Goal: Task Accomplishment & Management: Use online tool/utility

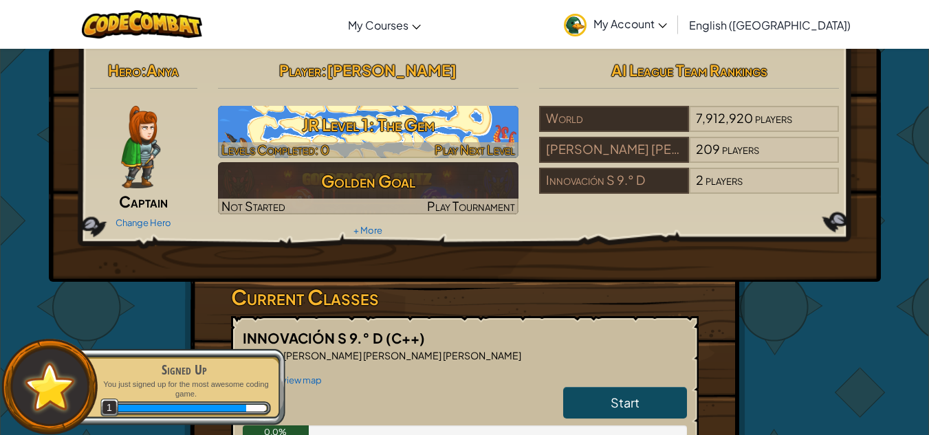
click at [459, 132] on h3 "JR Level 1: The Gem" at bounding box center [368, 124] width 300 height 31
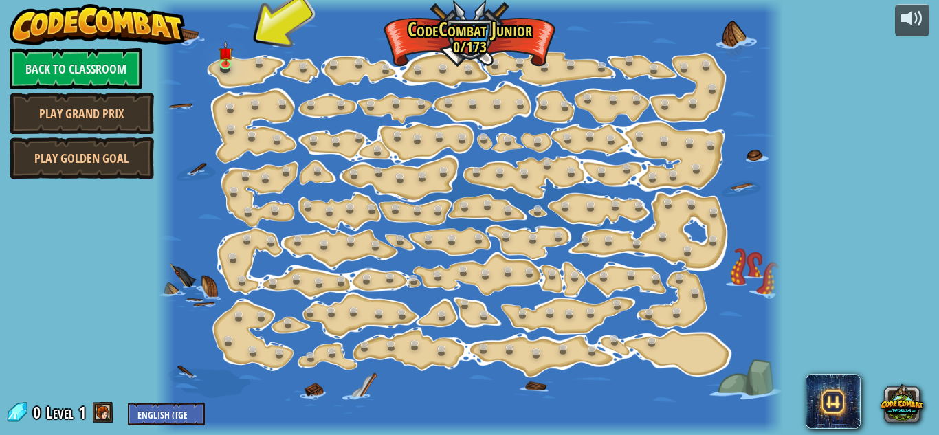
click at [249, 65] on div at bounding box center [469, 217] width 627 height 435
click at [223, 57] on img at bounding box center [225, 46] width 14 height 33
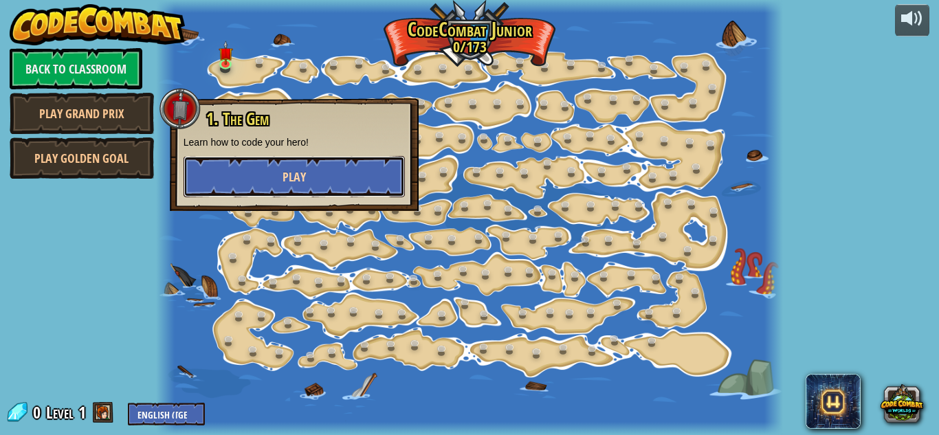
click at [300, 162] on button "Play" at bounding box center [294, 176] width 221 height 41
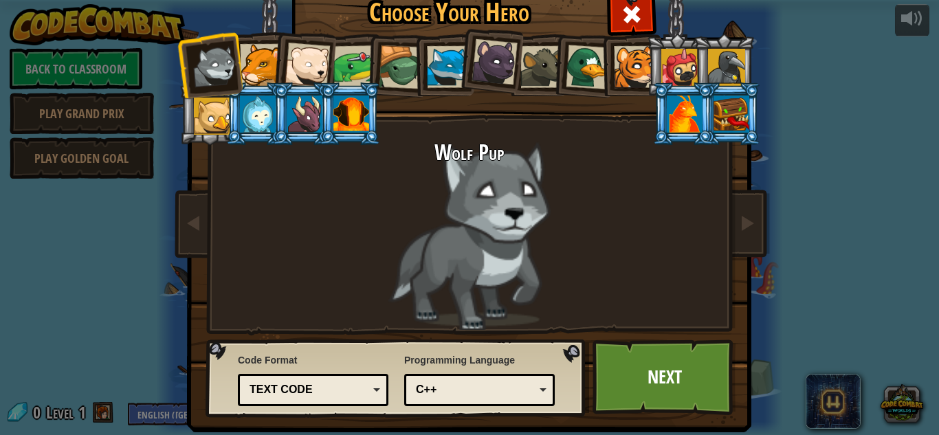
click at [591, 71] on div at bounding box center [588, 67] width 45 height 45
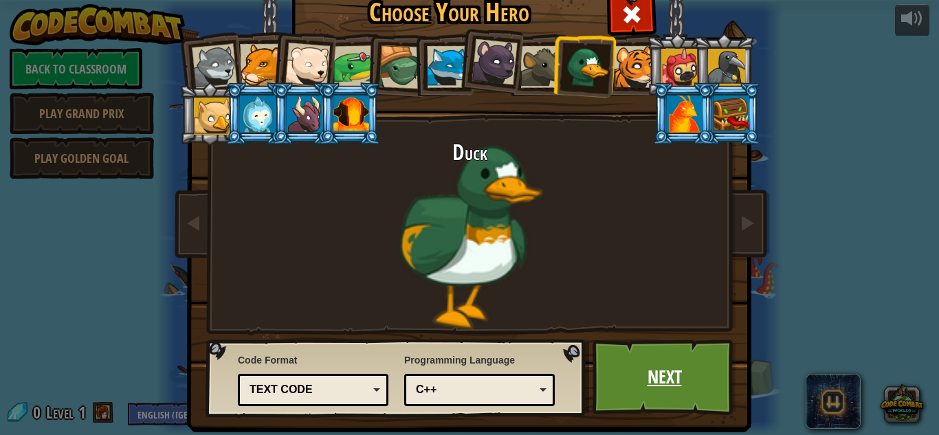
click at [650, 398] on link "Next" at bounding box center [665, 378] width 144 height 76
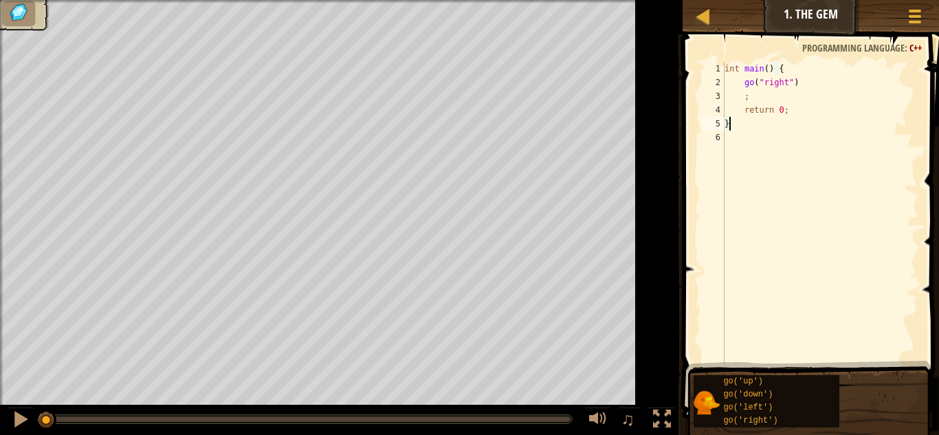
type textarea "}"
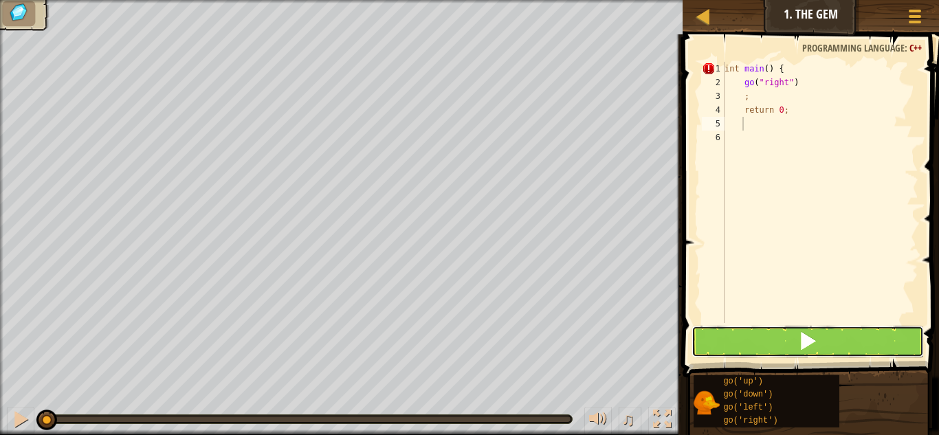
click at [723, 347] on button at bounding box center [808, 342] width 232 height 32
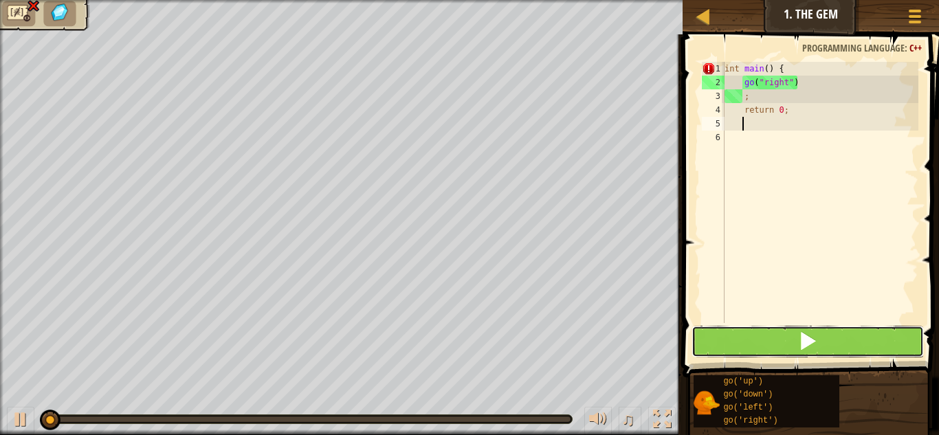
click at [723, 347] on button at bounding box center [808, 342] width 232 height 32
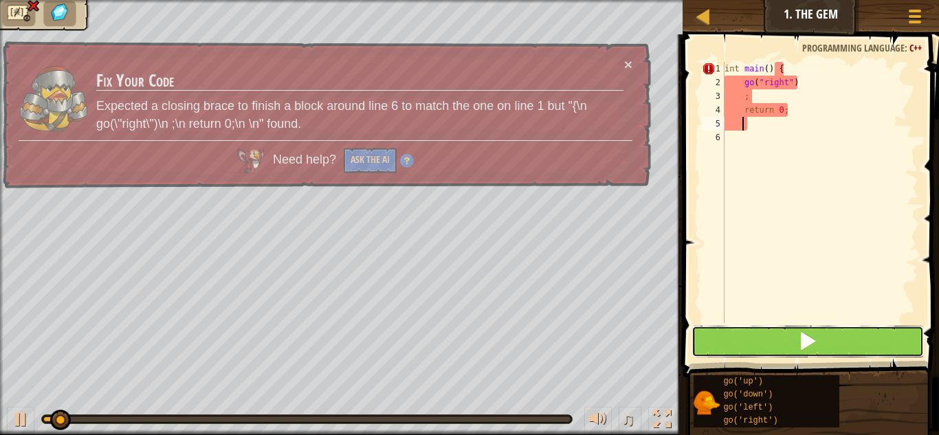
click at [723, 347] on button at bounding box center [808, 342] width 232 height 32
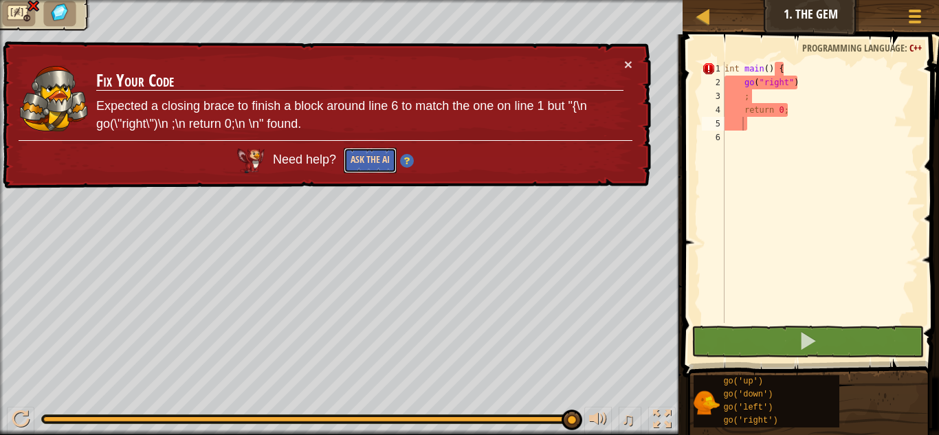
click at [380, 157] on button "Ask the AI" at bounding box center [371, 160] width 54 height 26
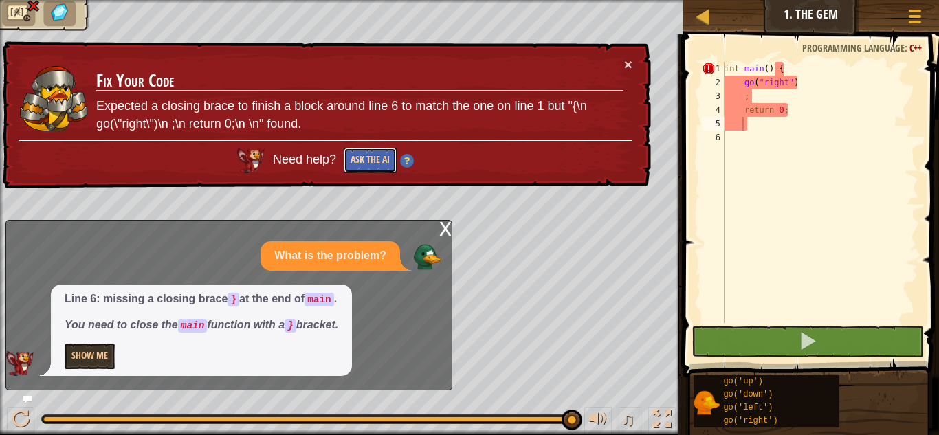
click at [371, 164] on button "Ask the AI" at bounding box center [370, 160] width 53 height 25
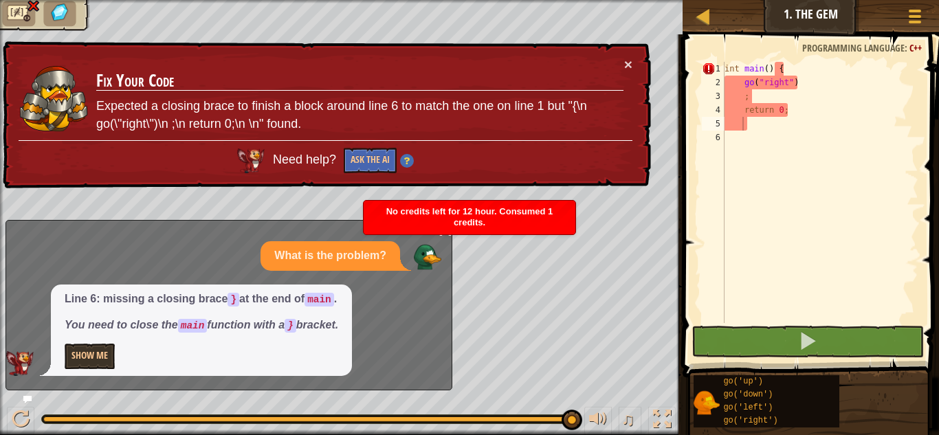
click at [621, 67] on td "Fix Your Code Expected a closing brace to finish a block around line 6 to match…" at bounding box center [360, 99] width 529 height 90
click at [627, 62] on button "×" at bounding box center [628, 64] width 8 height 14
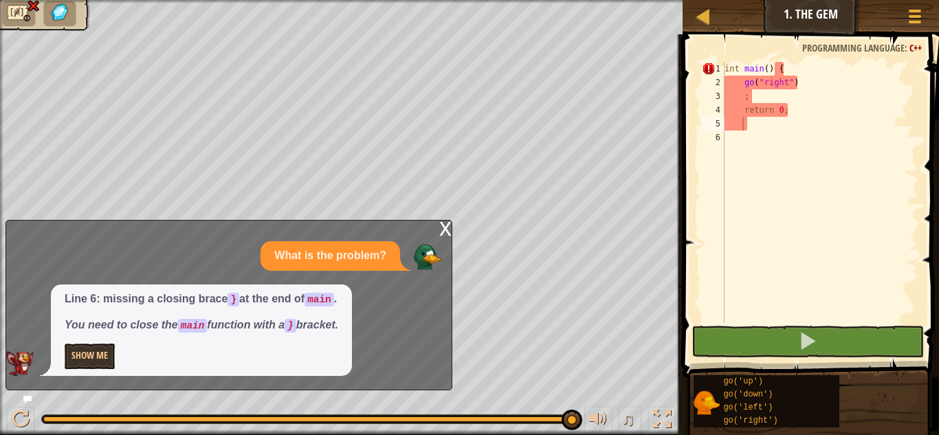
click at [439, 234] on div "x" at bounding box center [445, 228] width 12 height 14
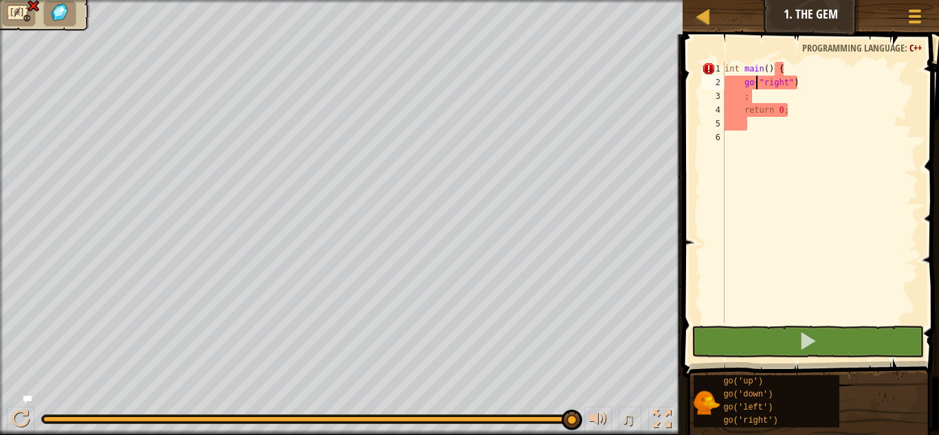
click at [756, 85] on div "int main ( ) { go ( " right " ) ; return 0 ;" at bounding box center [820, 206] width 197 height 289
click at [757, 85] on div "int main ( ) { go ( " right " ) ; return 0 ;" at bounding box center [820, 206] width 197 height 289
click at [789, 94] on div "int main ( ) { go ( " right " ) ; return 0 ;" at bounding box center [820, 206] width 197 height 289
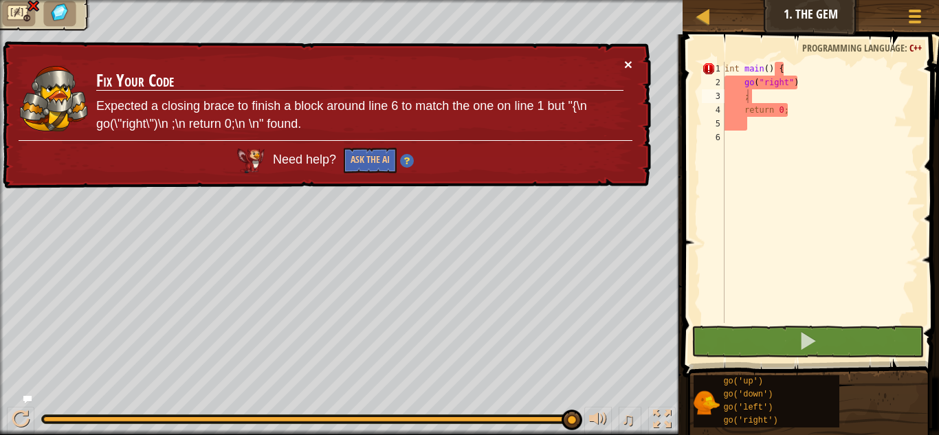
click at [627, 63] on button "×" at bounding box center [628, 60] width 9 height 14
drag, startPoint x: 879, startPoint y: 82, endPoint x: 859, endPoint y: 89, distance: 21.1
click at [860, 89] on div "int main ( ) { go ( " right " ) ; return 0 ;" at bounding box center [820, 206] width 197 height 289
click at [778, 116] on div "int main ( ) { go ( " right " ) ; return 0 ;" at bounding box center [820, 206] width 197 height 289
click at [778, 116] on div "int main ( ) { go ( " right " ) ; return 0 ;" at bounding box center [820, 192] width 197 height 261
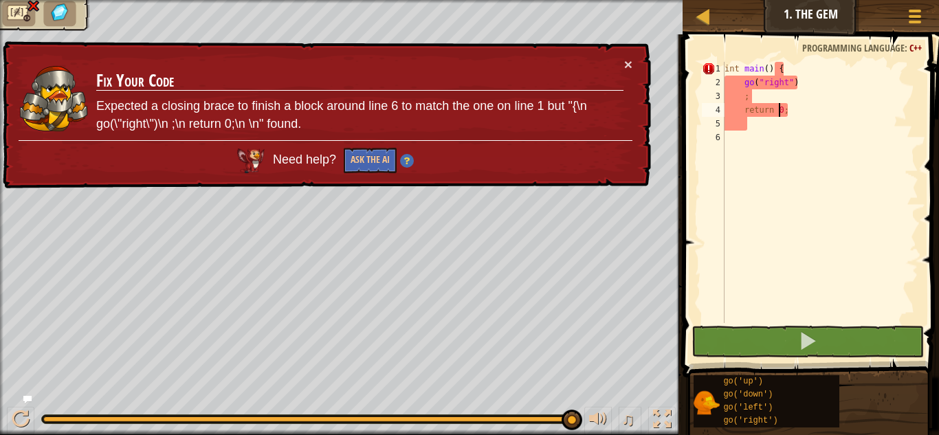
click at [778, 116] on div "int main ( ) { go ( " right " ) ; return 0 ;" at bounding box center [820, 206] width 197 height 289
type textarea "return 0;"
click at [786, 113] on div "int main ( ) { go ( " right " ) ; return 0 ;" at bounding box center [820, 206] width 197 height 289
drag, startPoint x: 794, startPoint y: 123, endPoint x: 806, endPoint y: 118, distance: 12.6
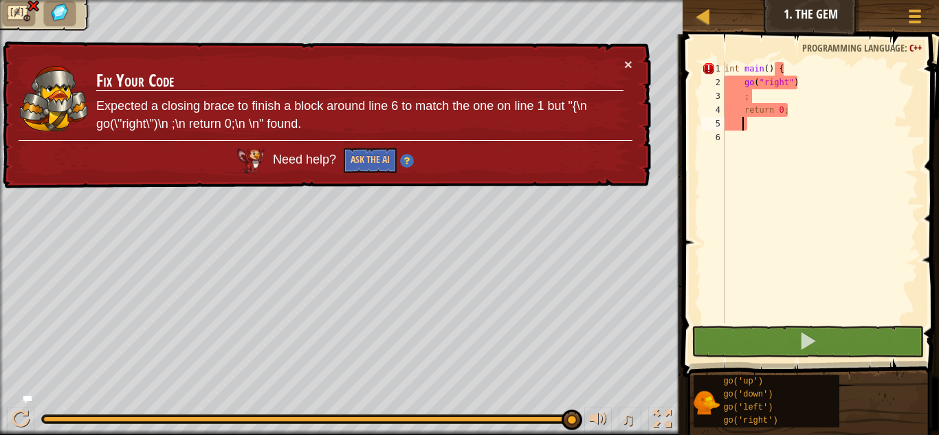
click at [806, 118] on div "int main ( ) { go ( " right " ) ; return 0 ;" at bounding box center [820, 206] width 197 height 289
drag, startPoint x: 807, startPoint y: 118, endPoint x: 781, endPoint y: 126, distance: 27.4
click at [782, 126] on div "int main ( ) { go ( " right " ) ; return 0 ;" at bounding box center [820, 206] width 197 height 289
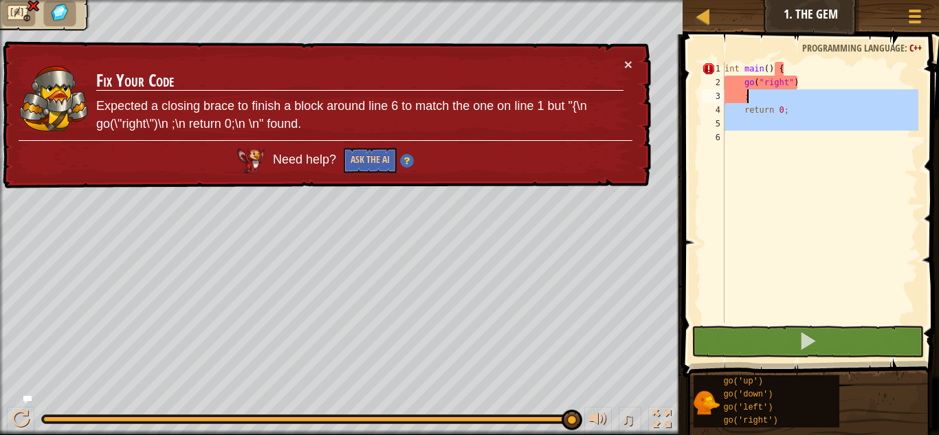
drag, startPoint x: 790, startPoint y: 139, endPoint x: 749, endPoint y: 90, distance: 63.5
click at [749, 90] on div "int main ( ) { go ( " right " ) ; return 0 ;" at bounding box center [820, 206] width 197 height 289
type textarea "; return 0;"
click at [705, 17] on div at bounding box center [703, 16] width 17 height 17
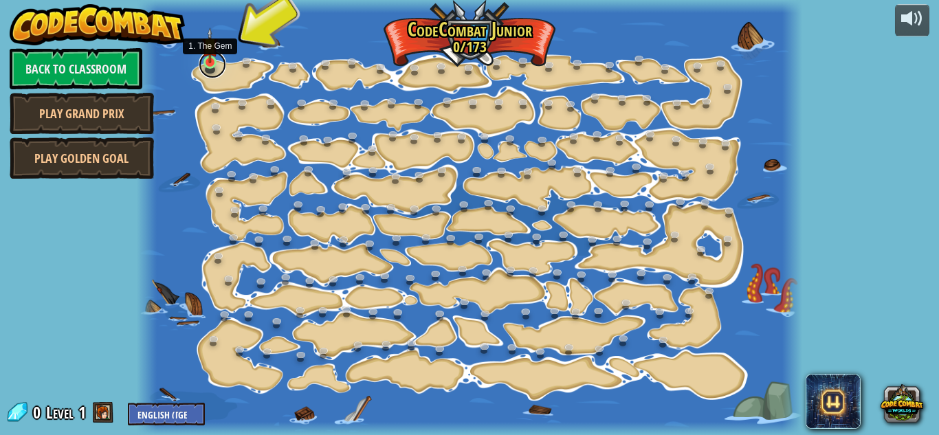
click at [214, 67] on link at bounding box center [212, 64] width 27 height 27
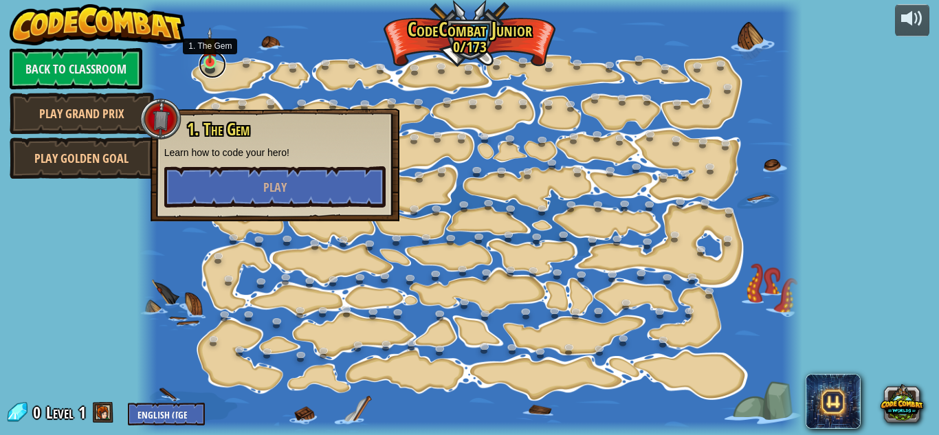
click at [214, 67] on link at bounding box center [212, 64] width 27 height 27
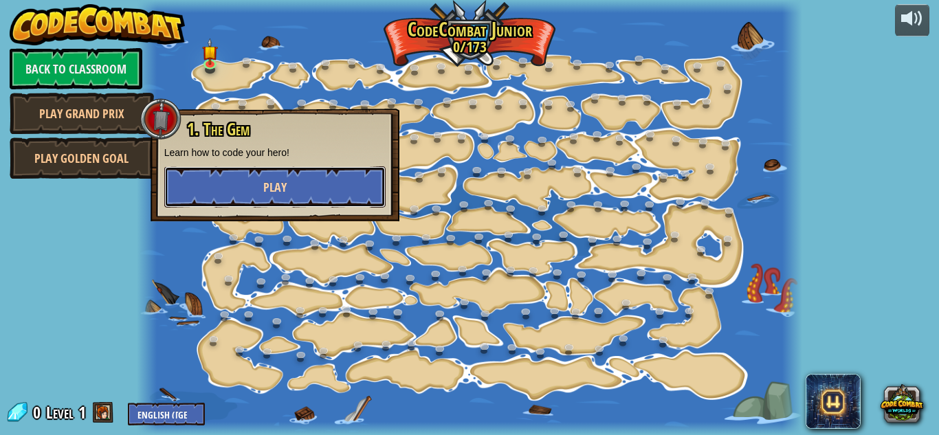
click at [260, 173] on button "Play" at bounding box center [274, 186] width 221 height 41
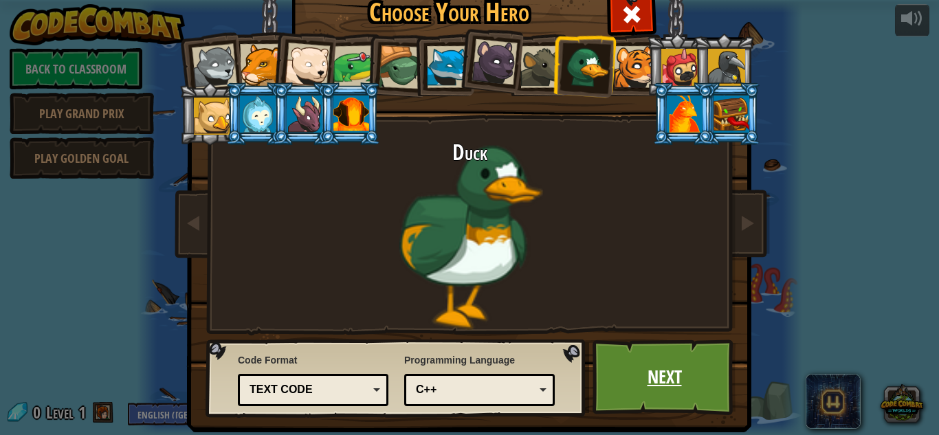
click at [611, 364] on link "Next" at bounding box center [665, 378] width 144 height 76
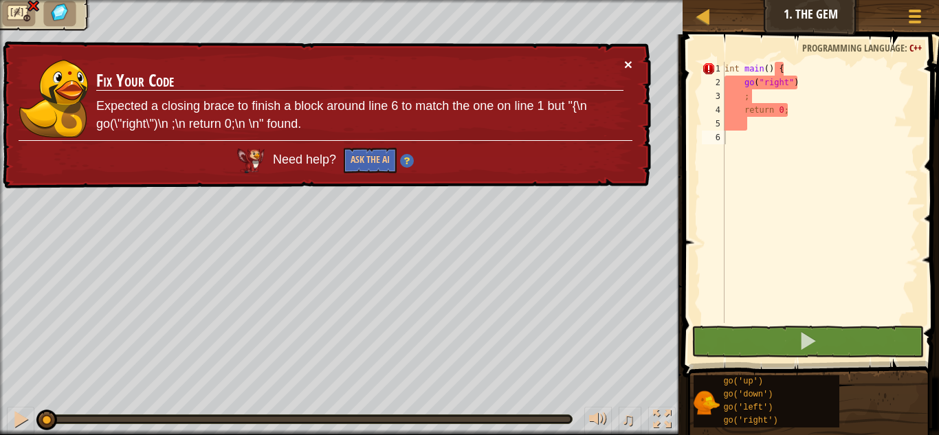
click at [628, 63] on button "×" at bounding box center [628, 64] width 8 height 14
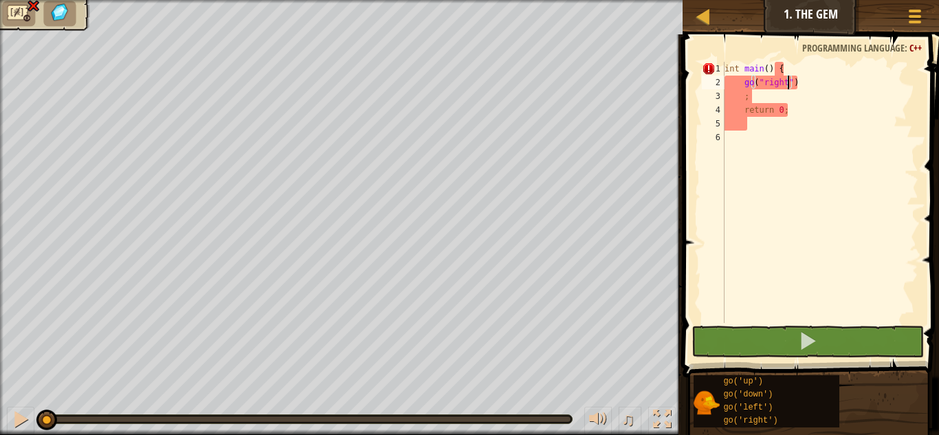
click at [790, 77] on div "int main ( ) { go ( " right " ) ; return 0 ;" at bounding box center [820, 206] width 197 height 289
click at [766, 100] on div "int main ( ) { go ( " right " ) ; return 0 ;" at bounding box center [820, 206] width 197 height 289
click at [791, 115] on div "int main ( ) { go ( " right " ) ; return 0 ;" at bounding box center [820, 206] width 197 height 289
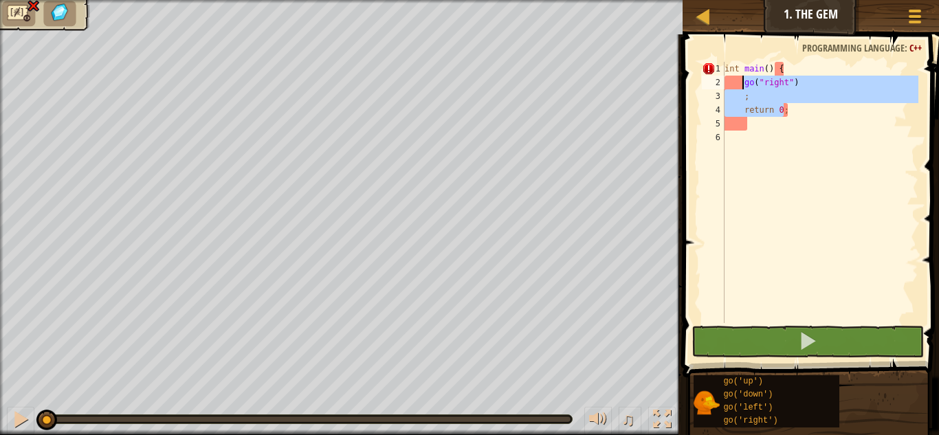
drag, startPoint x: 791, startPoint y: 115, endPoint x: 740, endPoint y: 79, distance: 61.6
click at [740, 79] on div "int main ( ) { go ( " right " ) ; return 0 ;" at bounding box center [820, 206] width 197 height 289
type textarea "go("right") ;"
click at [810, 117] on div "int main ( ) { go ( " right " ) ; return 0 ;" at bounding box center [820, 206] width 197 height 289
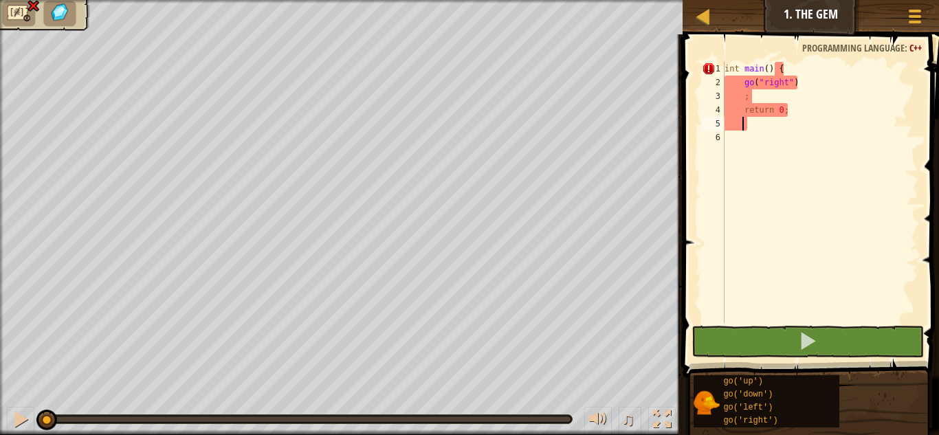
click at [808, 119] on div "int main ( ) { go ( " right " ) ; return 0 ;" at bounding box center [820, 206] width 197 height 289
click at [788, 58] on span at bounding box center [812, 187] width 267 height 384
drag, startPoint x: 799, startPoint y: 61, endPoint x: 779, endPoint y: 74, distance: 23.5
click at [779, 74] on div "1 2 3 4 5 6 int main ( ) { go ( " right " ) ; return 0 ; הההההההההההההההההההההה…" at bounding box center [809, 233] width 261 height 384
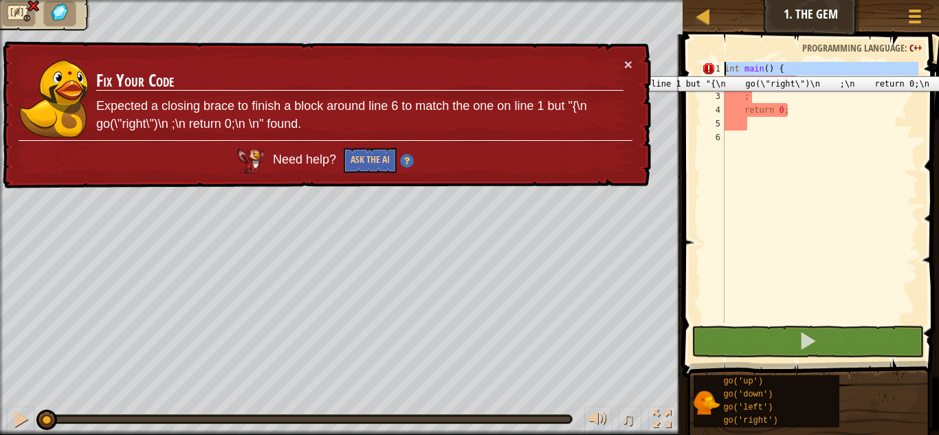
click at [724, 66] on div "1" at bounding box center [713, 69] width 23 height 14
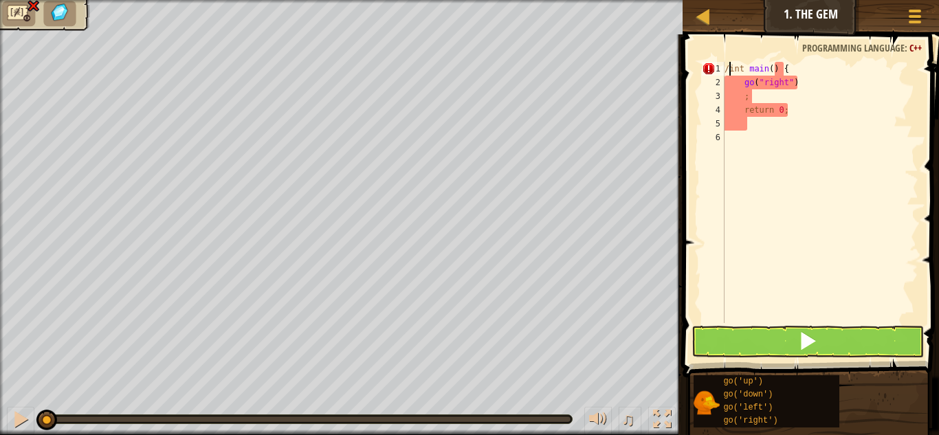
scroll to position [6, 1]
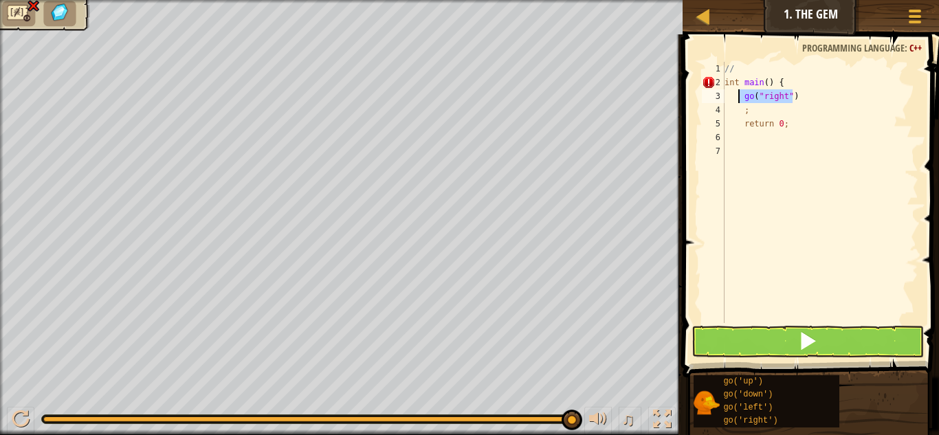
drag, startPoint x: 802, startPoint y: 97, endPoint x: 740, endPoint y: 96, distance: 61.2
click at [740, 96] on div "// int main ( ) { go ( " right " ) ; return 0 ;" at bounding box center [820, 206] width 197 height 289
click at [745, 96] on div "// int main ( ) { go ( " right " ) ; return 0 ;" at bounding box center [820, 192] width 197 height 261
drag, startPoint x: 745, startPoint y: 96, endPoint x: 795, endPoint y: 96, distance: 50.2
click at [795, 96] on div "// int main ( ) { go ( " right " ) ; return 0 ;" at bounding box center [820, 206] width 197 height 289
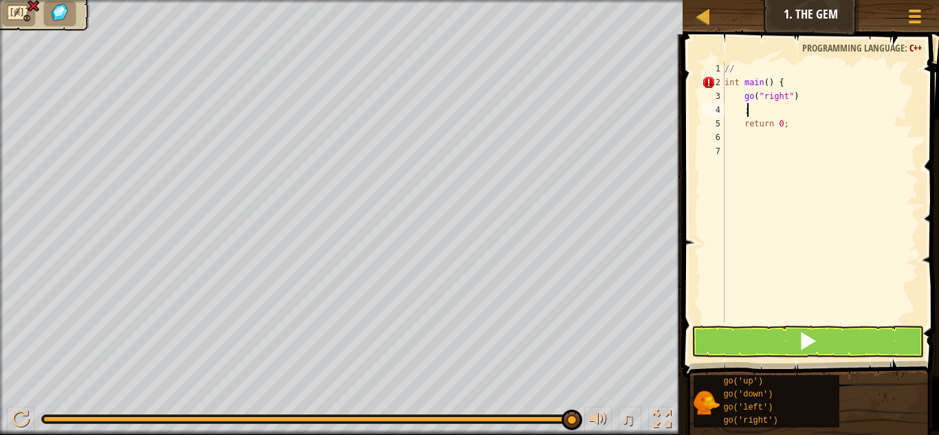
click at [775, 107] on div "// int main ( ) { go ( " right " ) ; return 0 ;" at bounding box center [820, 206] width 197 height 289
type textarea ";"
paste textarea "go("right")"
click at [785, 123] on div "// int main ( ) { go ( " right " ) go ( " right " ) return 0 ;" at bounding box center [820, 206] width 197 height 289
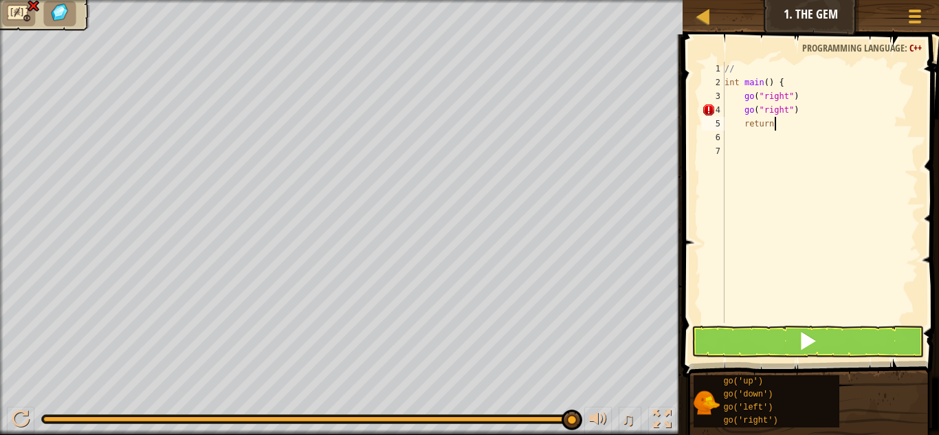
type textarea "return"
paste textarea "go("right")"
drag, startPoint x: 783, startPoint y: 110, endPoint x: 761, endPoint y: 110, distance: 22.0
click at [761, 110] on div "// int main ( ) { go ( " right " ) go ( " right " ) go ( " right " )" at bounding box center [820, 206] width 197 height 289
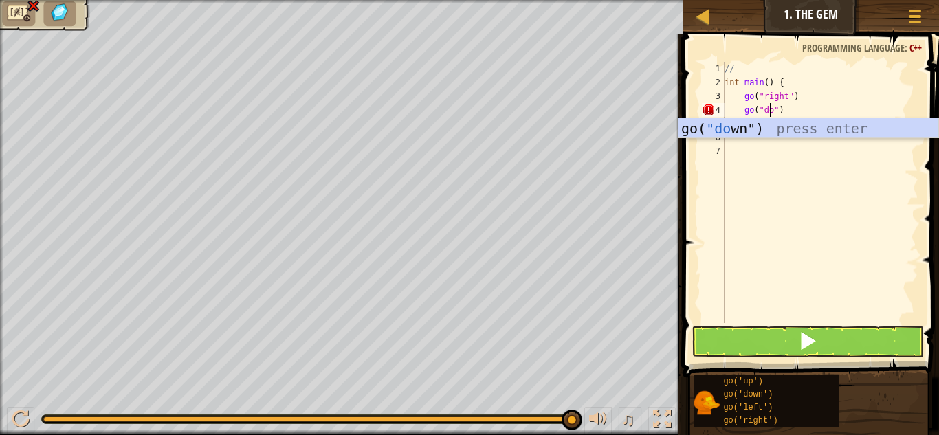
type textarea "go("down")"
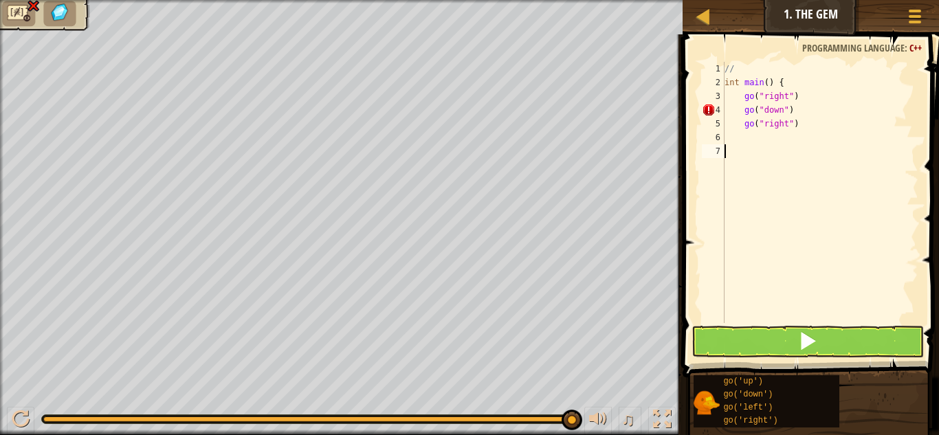
click at [782, 173] on div "// int main ( ) { go ( " right " ) go ( " down " ) go ( " right " )" at bounding box center [820, 206] width 197 height 289
type textarea "return 0;"
click at [769, 174] on div "// int main ( ) { go ( " right " ) go ( " down " ) go ( " right " ) return 0 ;" at bounding box center [820, 206] width 197 height 289
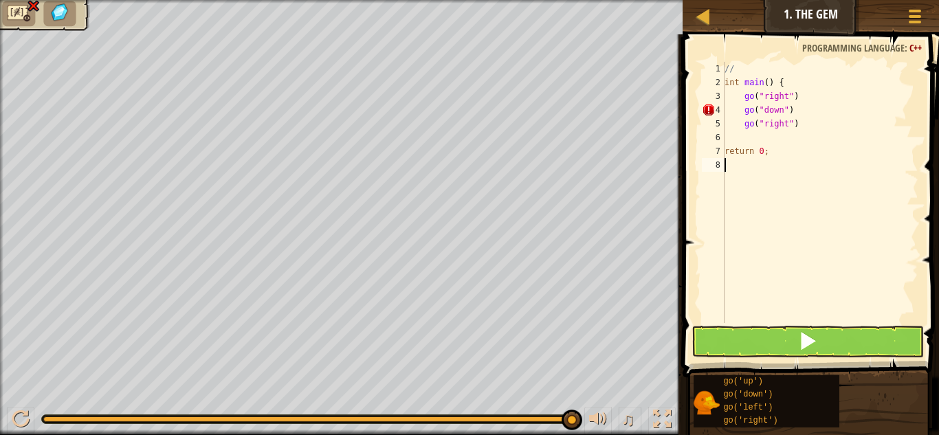
scroll to position [6, 0]
click at [738, 347] on button at bounding box center [808, 342] width 232 height 32
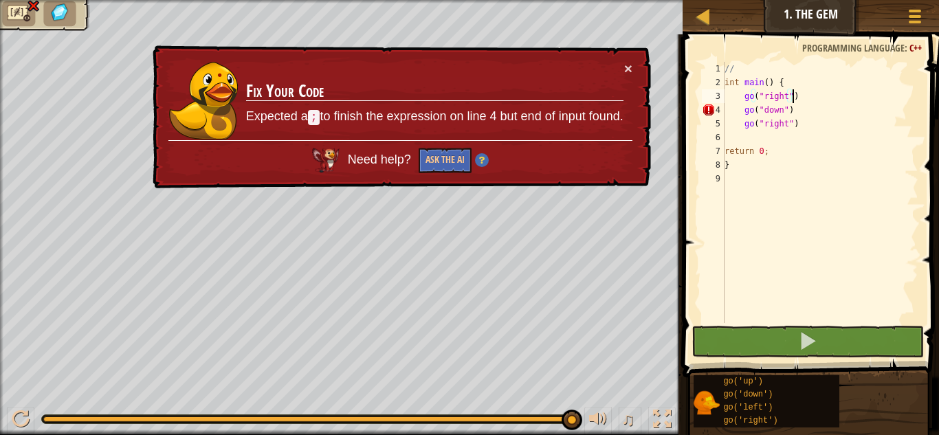
click at [797, 98] on div "// int main ( ) { go ( " right " ) go ( " down " ) go ( " right " ) return 0 ; }" at bounding box center [820, 206] width 197 height 289
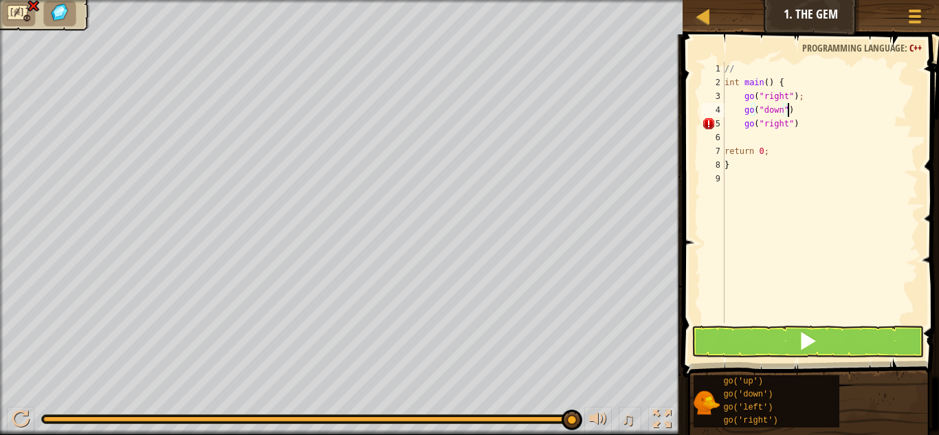
click at [787, 110] on div "// int main ( ) { go ( " right " ) ; go ( " down " ) go ( " right " ) return 0 …" at bounding box center [820, 206] width 197 height 289
click at [799, 126] on div "// int main ( ) { go ( " right " ) ; go ( " down " ) ; go ( " right " ) return …" at bounding box center [820, 206] width 197 height 289
type textarea "go("right");"
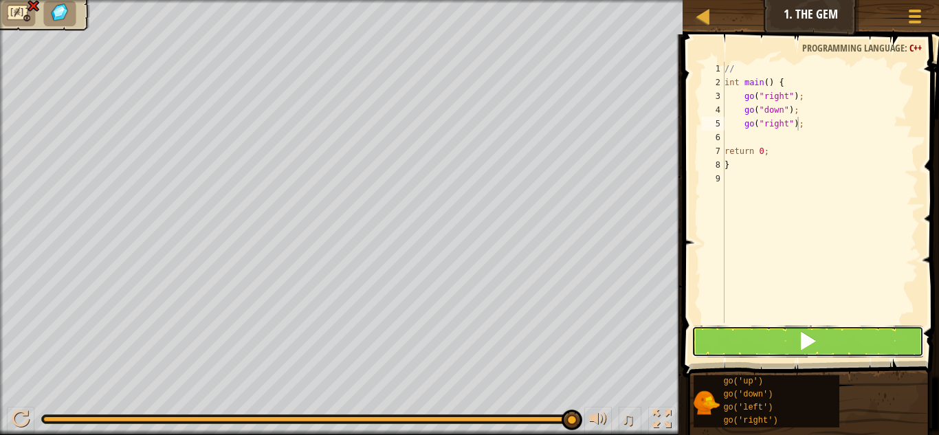
click at [749, 335] on button at bounding box center [808, 342] width 232 height 32
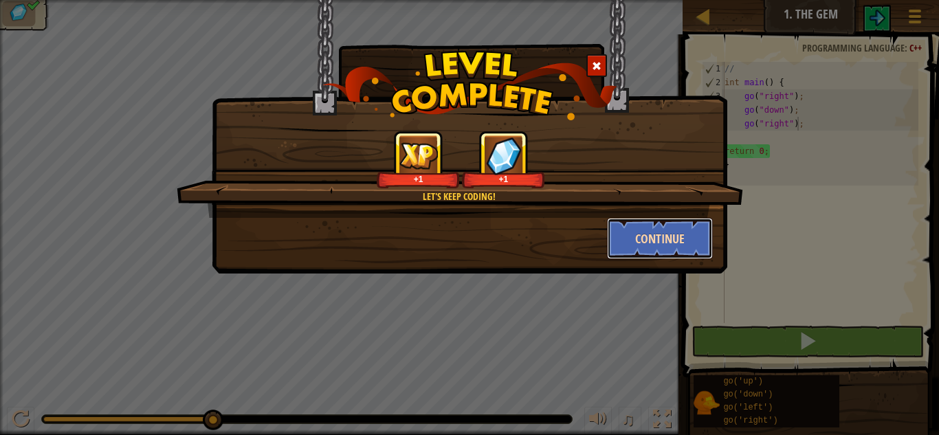
click at [619, 228] on button "Continue" at bounding box center [660, 238] width 107 height 41
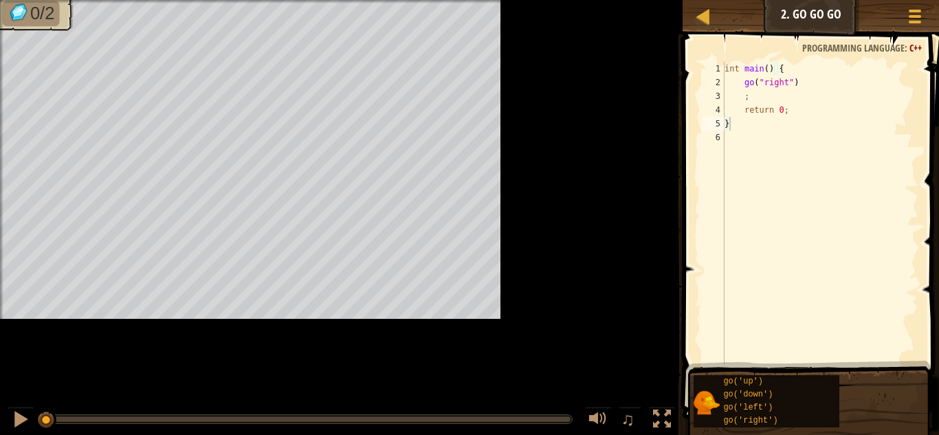
type textarea "}"
